Goal: Register for event/course

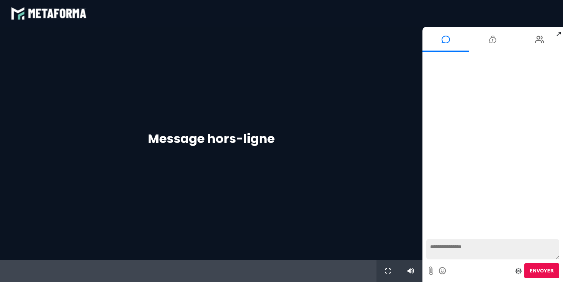
click at [357, 126] on div "Message hors-ligne" at bounding box center [211, 143] width 422 height 233
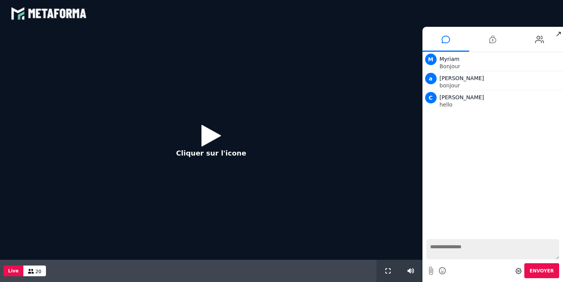
click at [209, 130] on icon at bounding box center [211, 135] width 20 height 25
click at [202, 133] on icon at bounding box center [211, 135] width 20 height 25
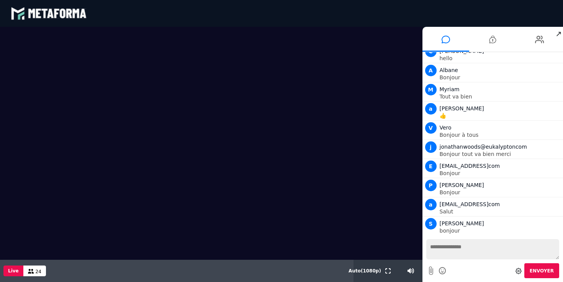
scroll to position [65, 0]
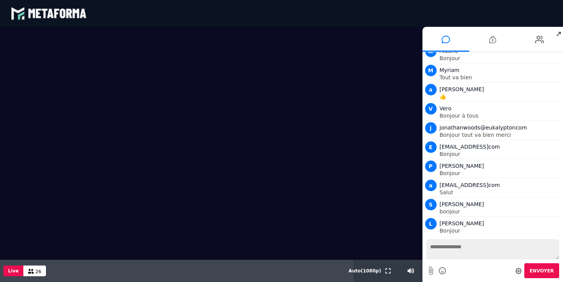
click at [398, 16] on div "blastream met_channel-b75402aa3198a961a33137d6ed46a688 fr en fr" at bounding box center [282, 13] width 542 height 23
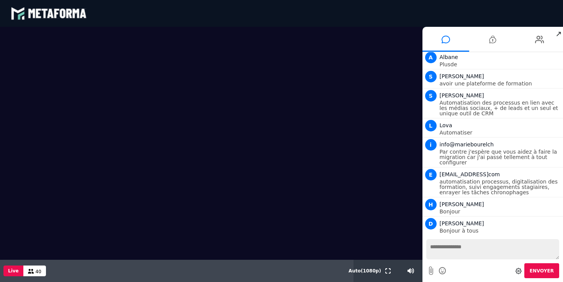
scroll to position [798, 0]
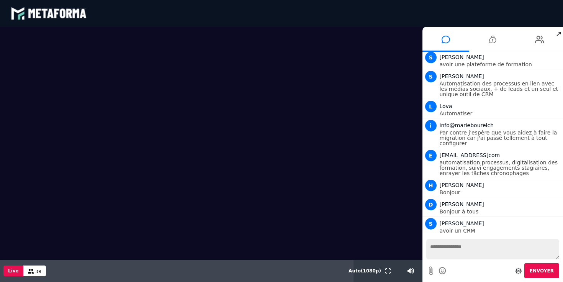
click at [561, 36] on span "↗" at bounding box center [558, 34] width 9 height 14
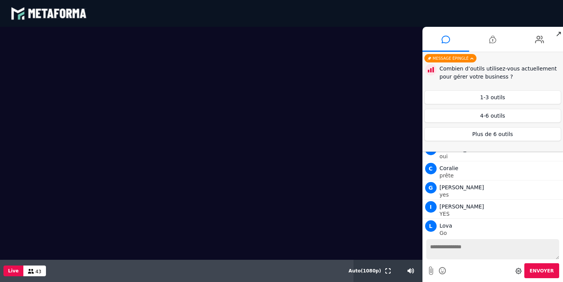
scroll to position [1030, 0]
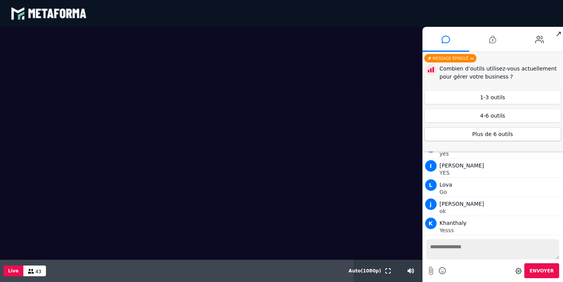
click at [511, 137] on button "Plus de 6 outils" at bounding box center [492, 134] width 137 height 14
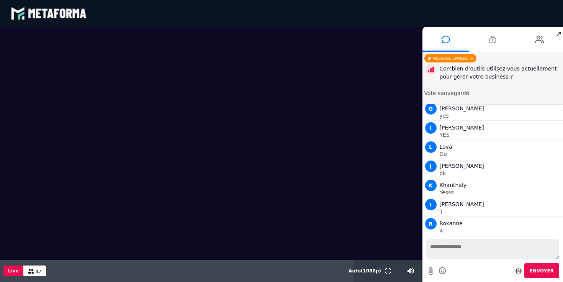
scroll to position [1087, 0]
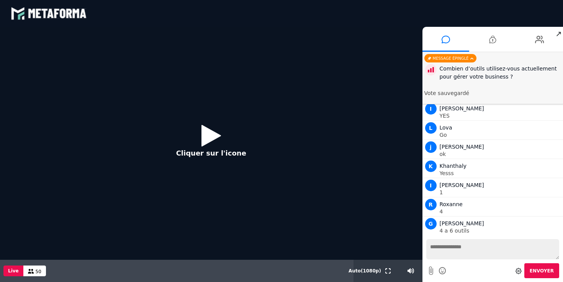
click at [206, 138] on icon at bounding box center [211, 135] width 20 height 25
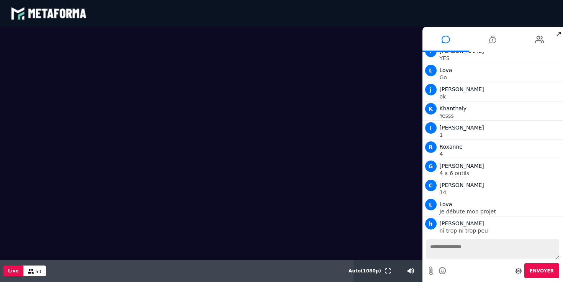
scroll to position [1145, 0]
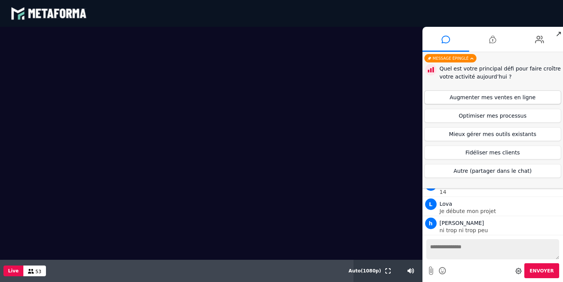
click at [484, 93] on button "Augmenter mes ventes en ligne" at bounding box center [492, 97] width 137 height 14
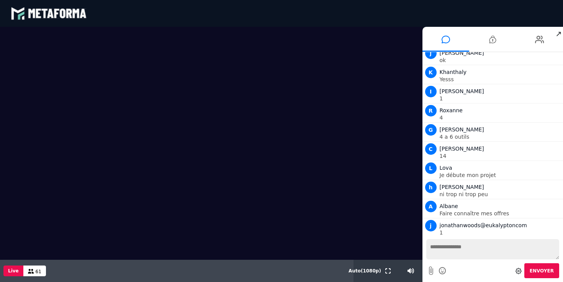
scroll to position [1222, 0]
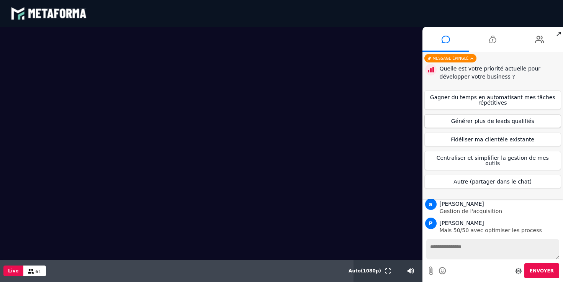
click at [476, 123] on button "Générer plus de leads qualifiés" at bounding box center [492, 121] width 137 height 14
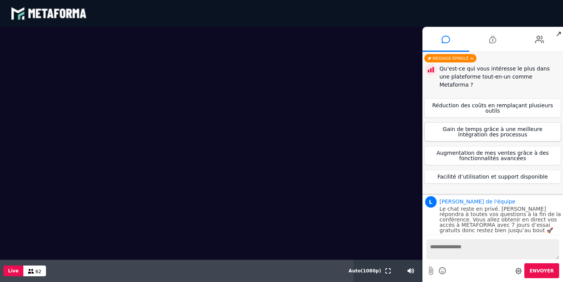
click at [496, 122] on button "Gain de temps grâce à une meilleure intégration des processus" at bounding box center [492, 131] width 137 height 19
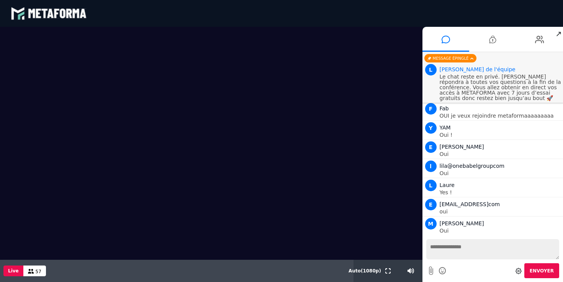
scroll to position [1717, 0]
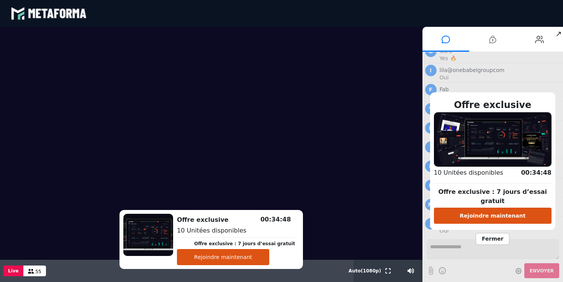
click at [233, 257] on button "Rejoindre maintenant" at bounding box center [223, 257] width 92 height 16
